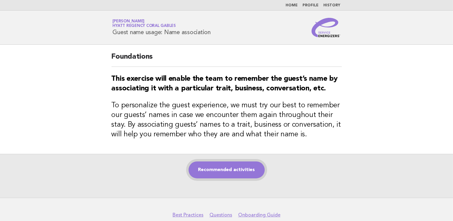
click at [213, 172] on link "Recommended activities" at bounding box center [227, 170] width 76 height 17
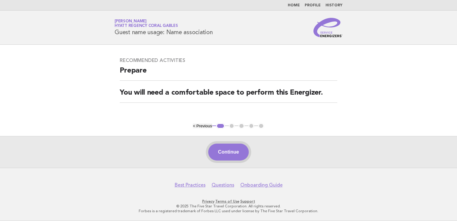
click at [227, 150] on button "Continue" at bounding box center [228, 152] width 40 height 17
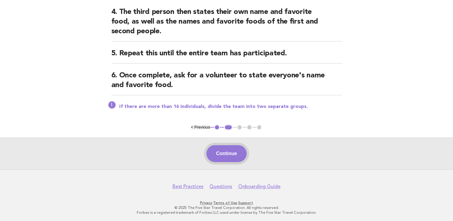
click at [230, 153] on button "Continue" at bounding box center [226, 153] width 40 height 17
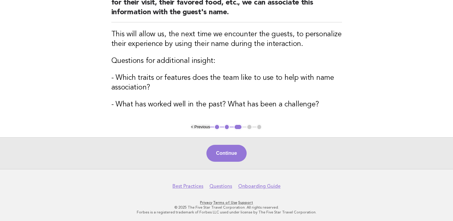
click at [224, 157] on button "Continue" at bounding box center [226, 153] width 40 height 17
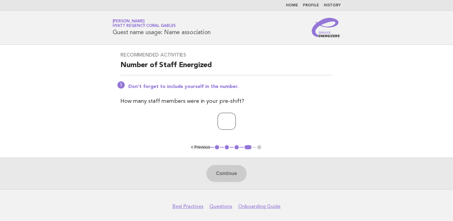
click at [218, 121] on input "number" at bounding box center [226, 121] width 18 height 17
type input "*"
click at [227, 182] on div "Continue" at bounding box center [226, 174] width 453 height 32
click at [227, 173] on button "Continue" at bounding box center [226, 173] width 40 height 17
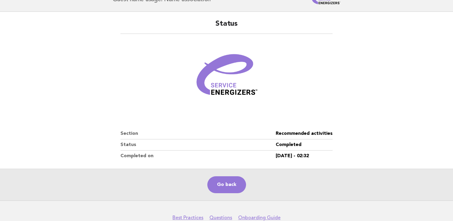
scroll to position [65, 0]
